Goal: Information Seeking & Learning: Check status

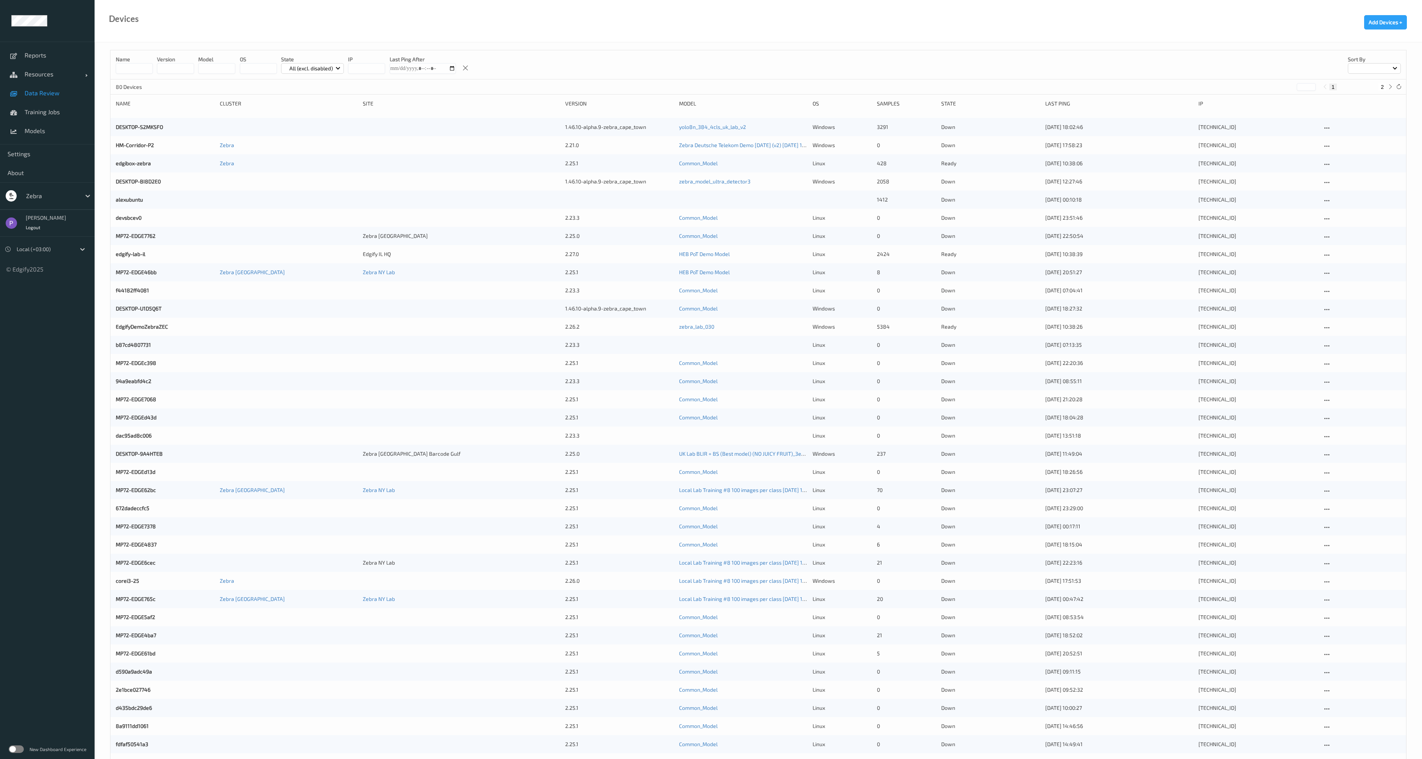
click at [45, 94] on span "Data Review" at bounding box center [56, 93] width 62 height 8
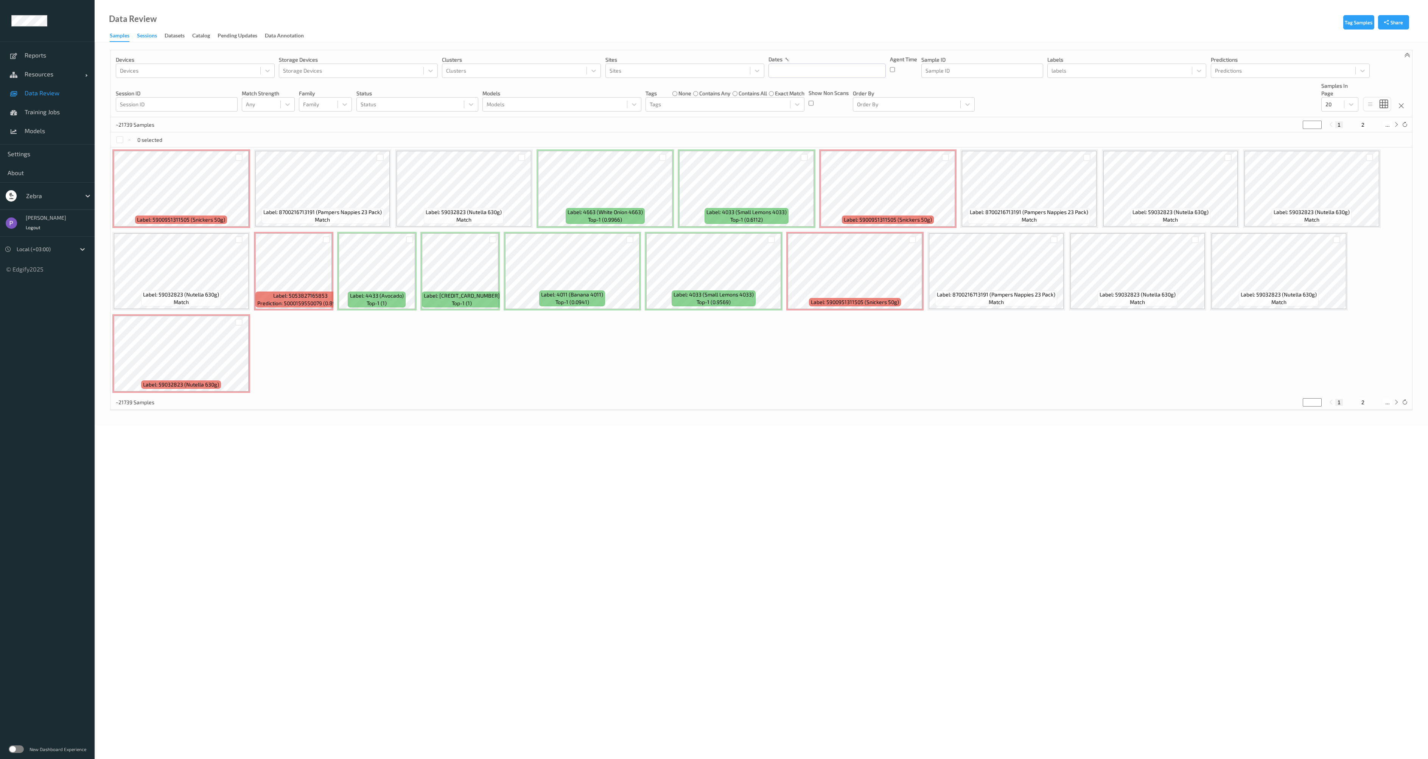
click at [141, 36] on div "Sessions" at bounding box center [147, 36] width 20 height 9
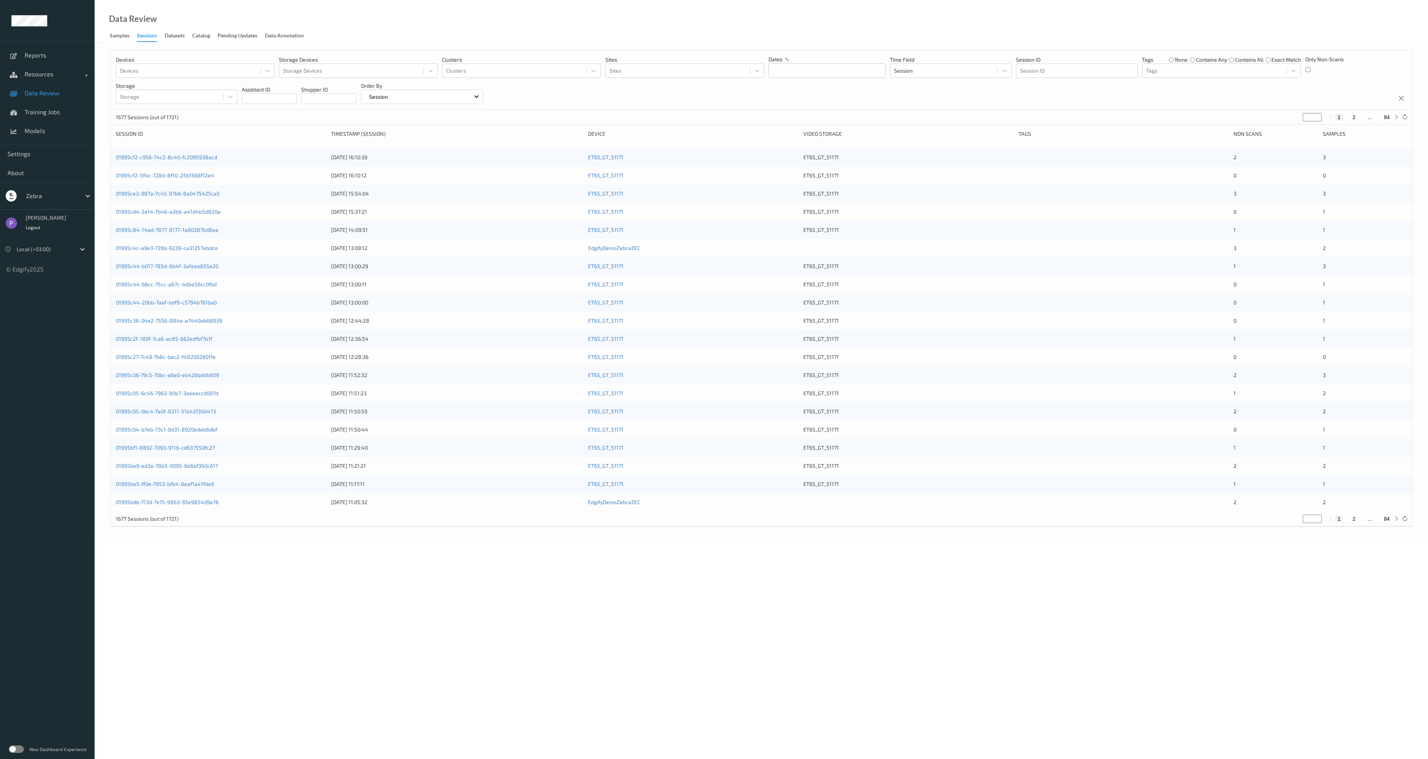
click at [17, 750] on label at bounding box center [16, 750] width 15 height 8
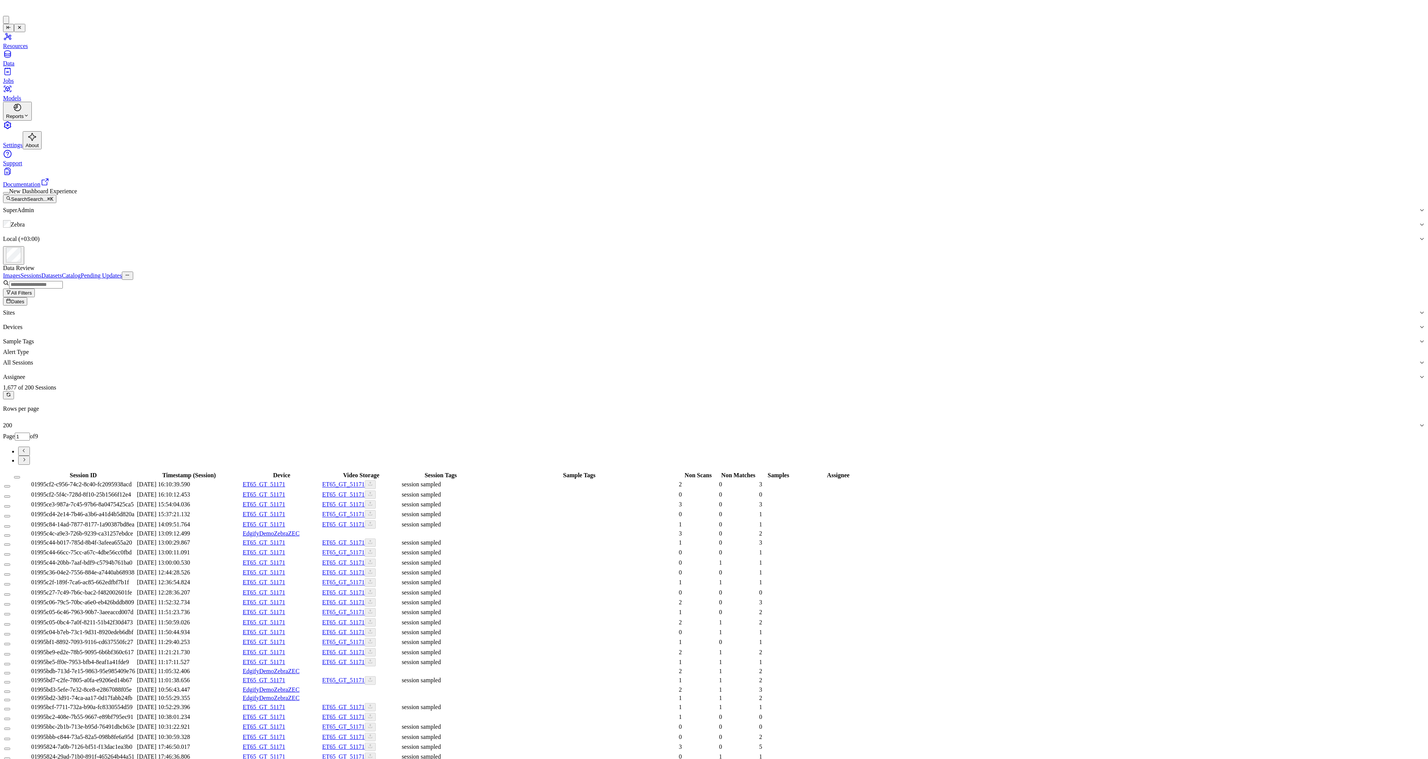
click at [132, 481] on span "01995cf2-c956-74c2-8c40-fc2095938acd" at bounding box center [81, 484] width 101 height 6
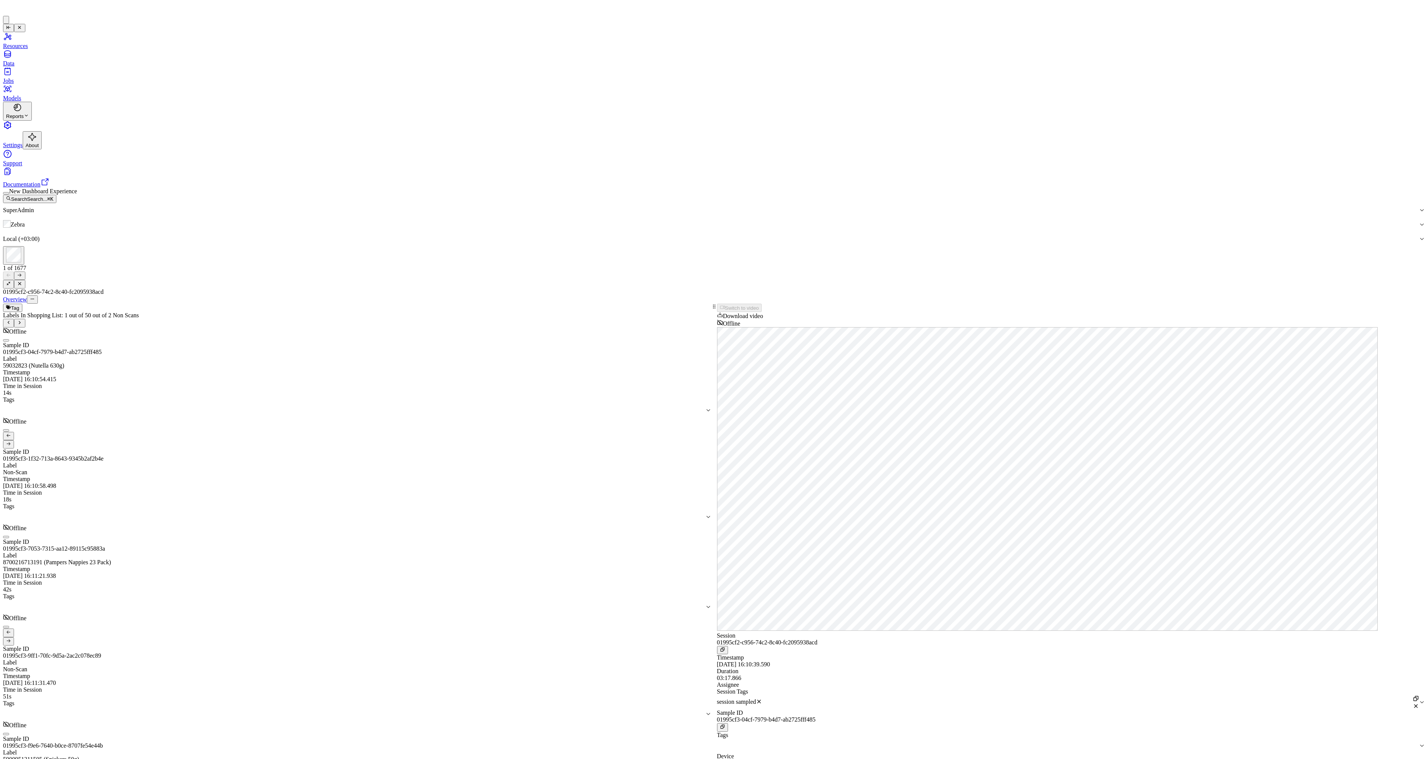
click at [25, 280] on button at bounding box center [19, 284] width 11 height 8
